Goal: Find specific page/section: Find specific page/section

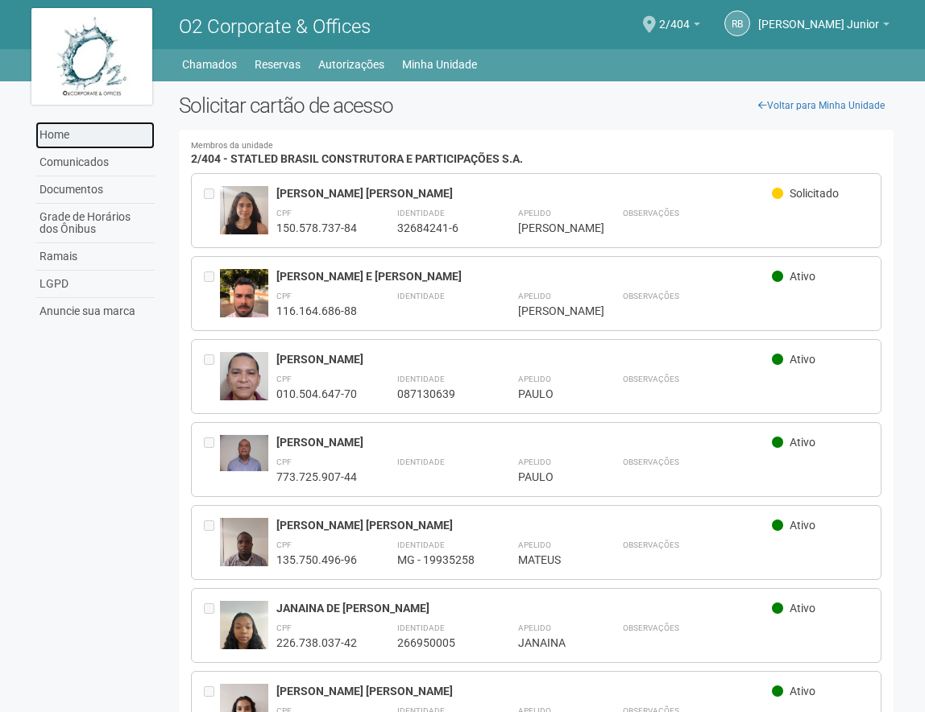
click at [59, 129] on link "Home" at bounding box center [94, 135] width 119 height 27
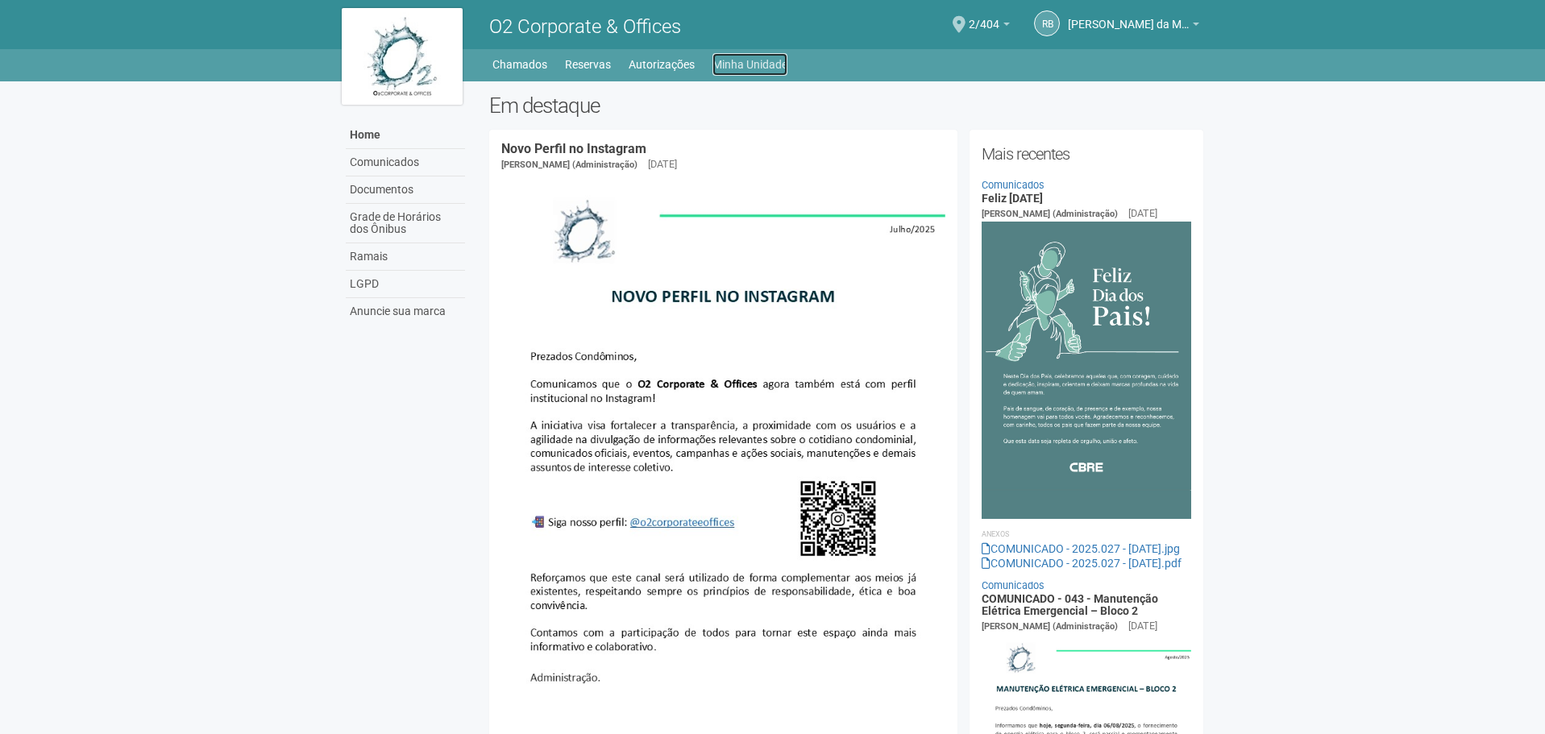
click at [752, 59] on link "Minha Unidade" at bounding box center [749, 64] width 75 height 23
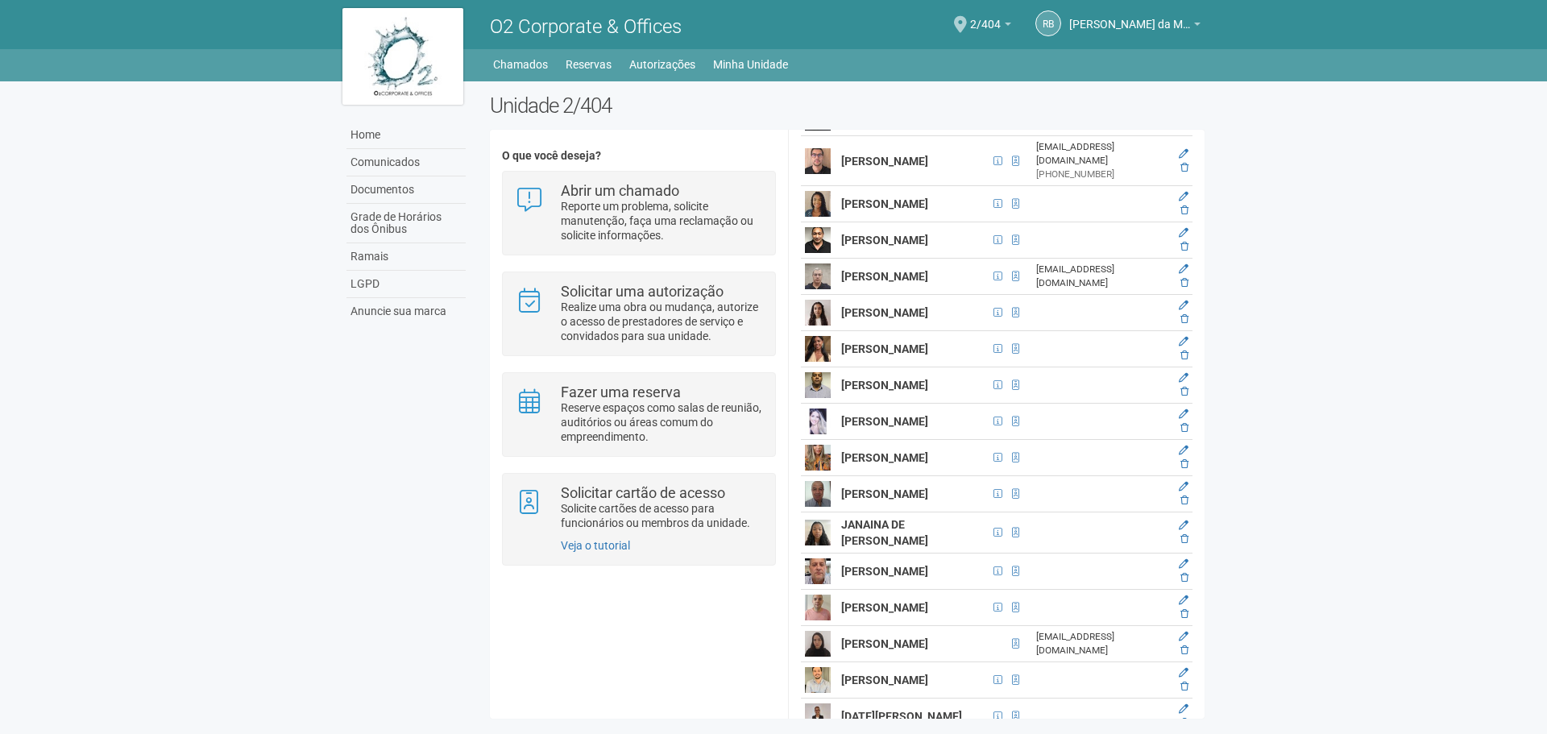
scroll to position [2014, 0]
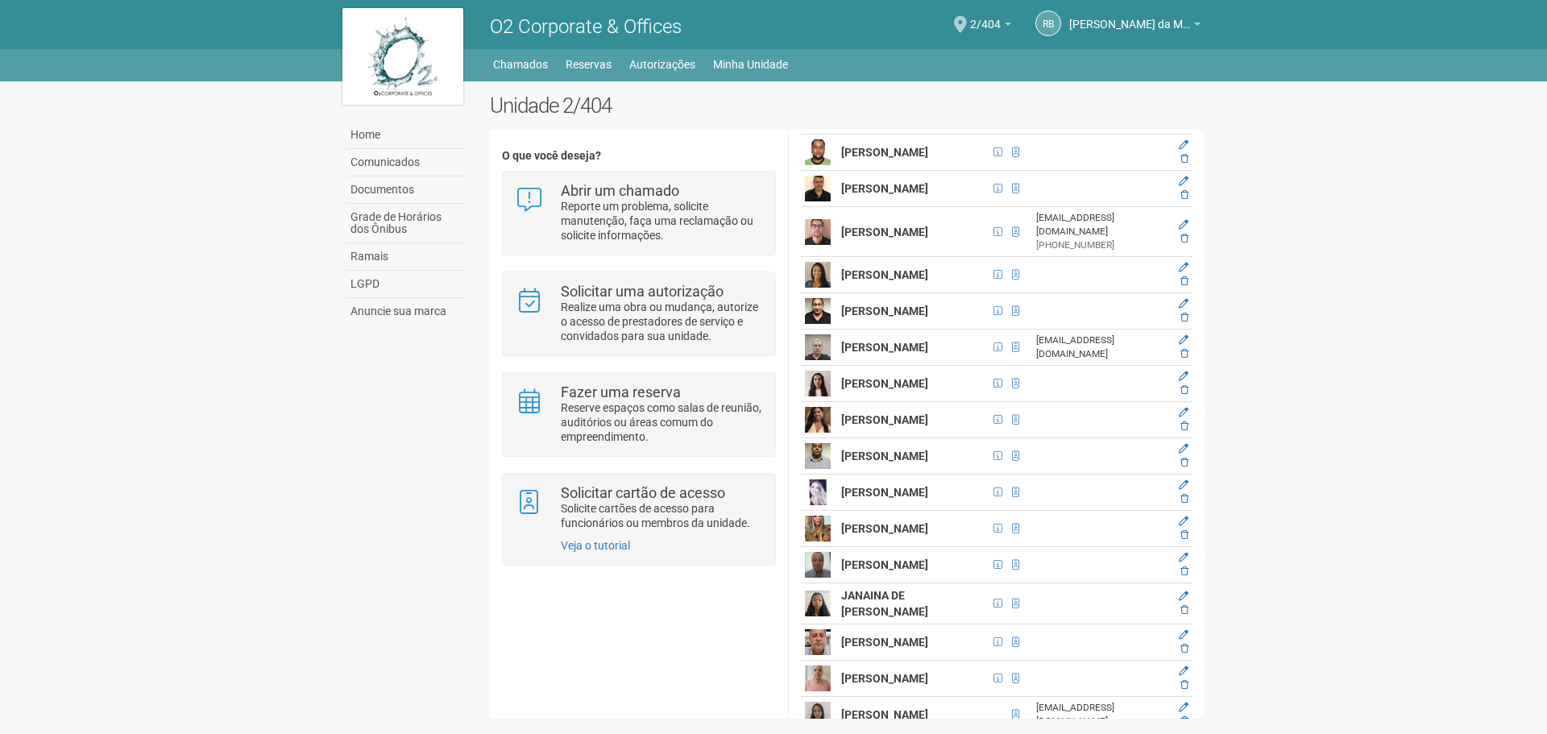
drag, startPoint x: 840, startPoint y: 239, endPoint x: 888, endPoint y: 260, distance: 52.0
click at [888, 73] on strong "[PERSON_NAME]" at bounding box center [884, 66] width 87 height 13
copy strong "[PERSON_NAME]"
click at [757, 143] on div "O que você deseja? Abrir um chamado Reporte um problema, solicite manutenção, f…" at bounding box center [638, 361] width 297 height 439
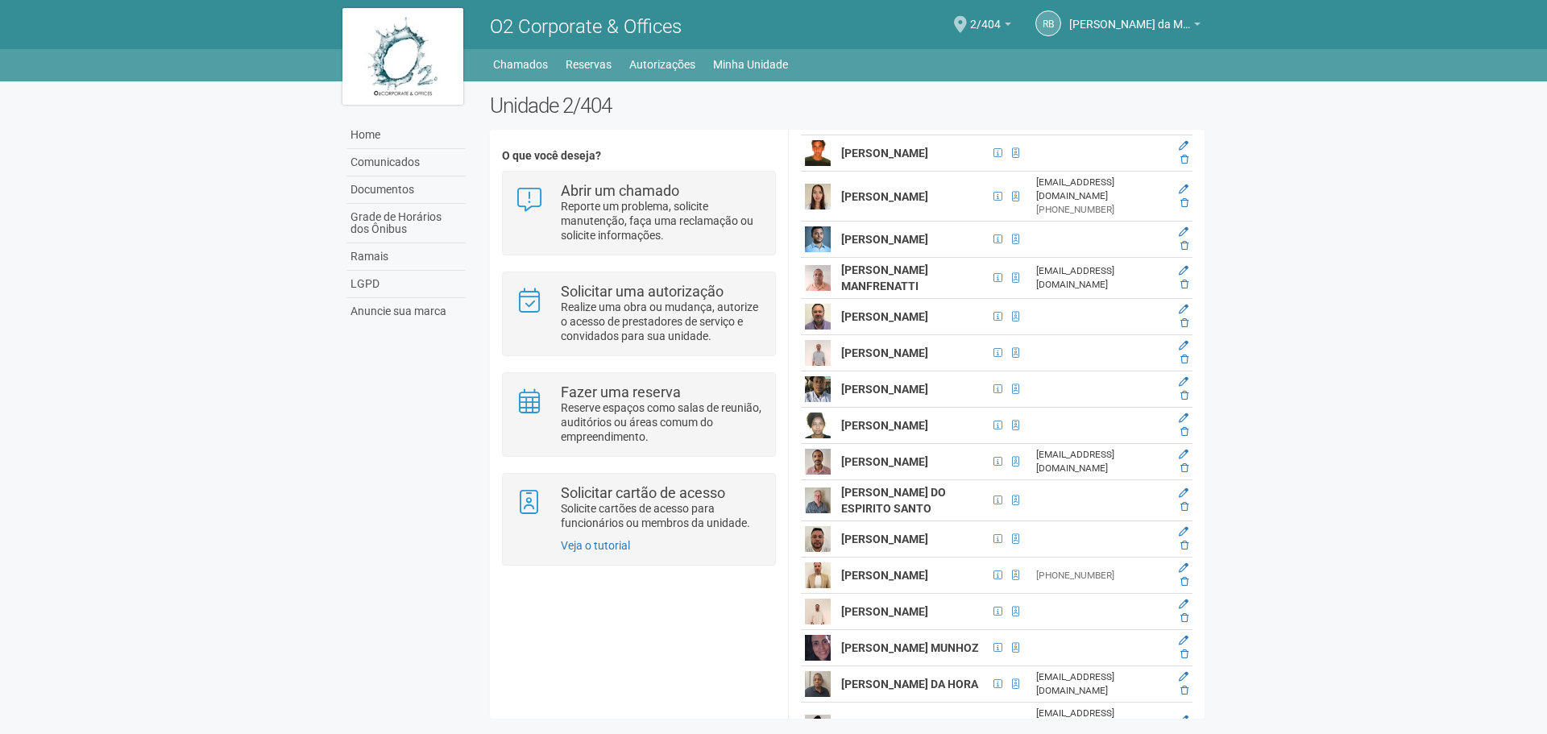
scroll to position [967, 0]
